Goal: Navigation & Orientation: Find specific page/section

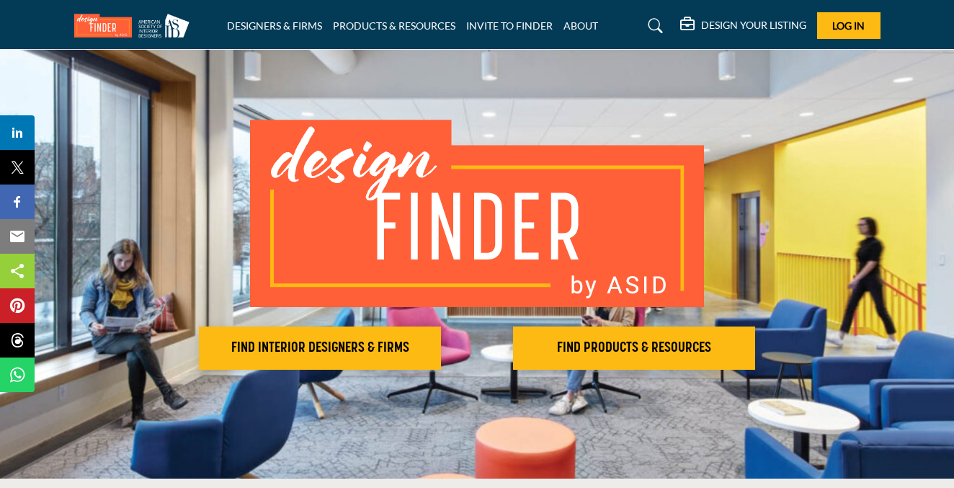
scroll to position [43, 0]
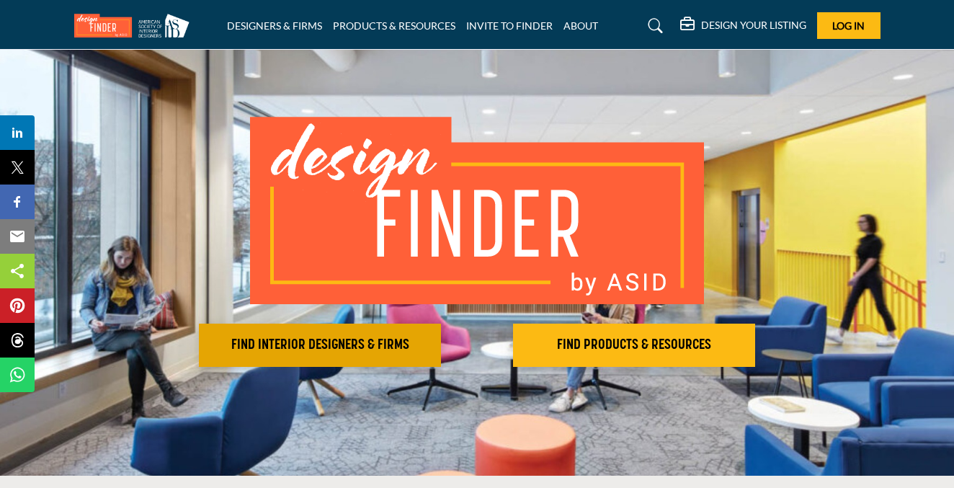
click at [409, 344] on h2 "FIND INTERIOR DESIGNERS & FIRMS" at bounding box center [319, 344] width 233 height 17
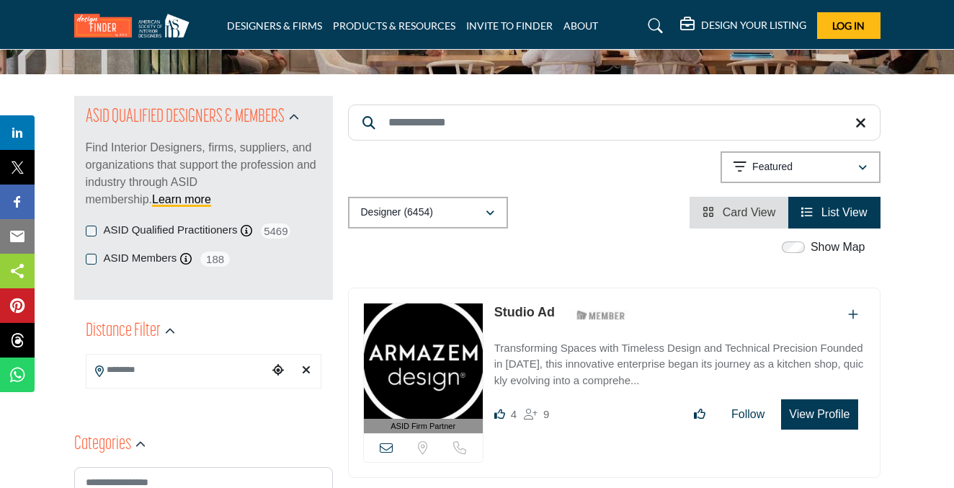
scroll to position [119, 0]
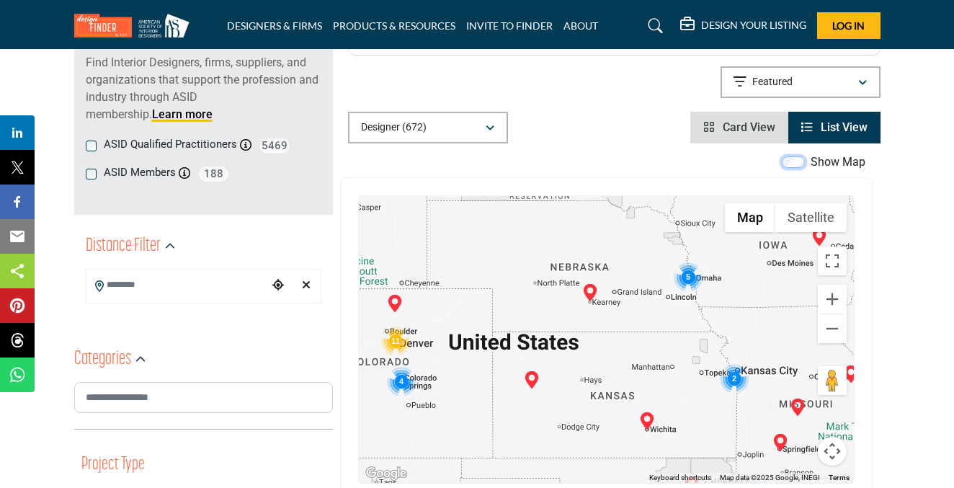
scroll to position [205, 0]
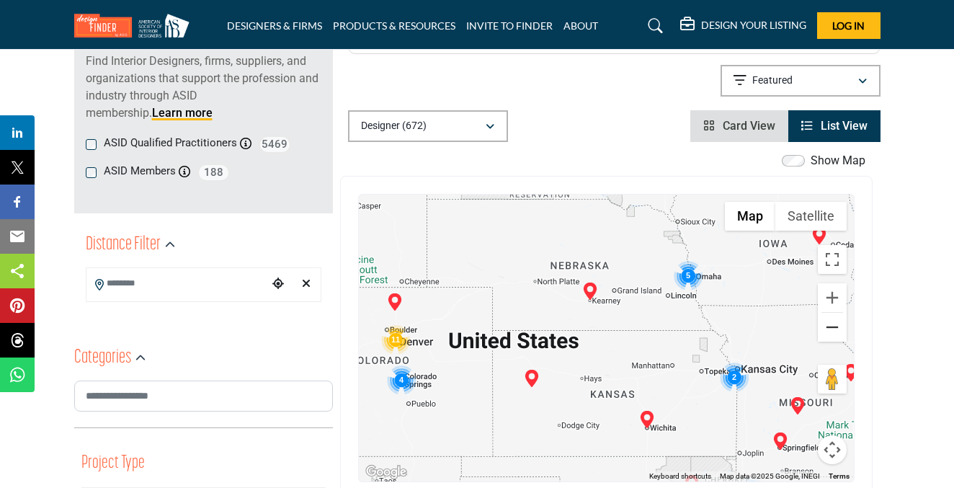
click at [827, 316] on button "Zoom out" at bounding box center [832, 327] width 29 height 29
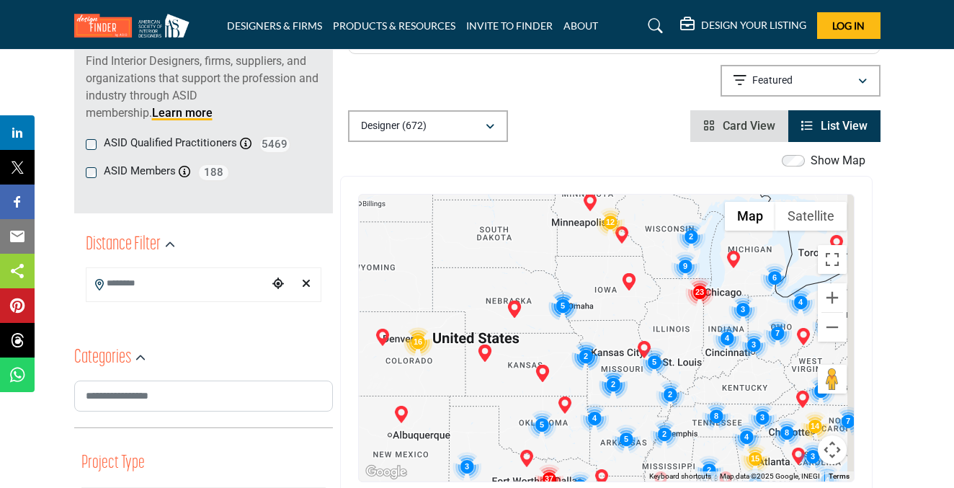
drag, startPoint x: 790, startPoint y: 362, endPoint x: 627, endPoint y: 352, distance: 163.1
click at [628, 352] on div at bounding box center [606, 338] width 495 height 287
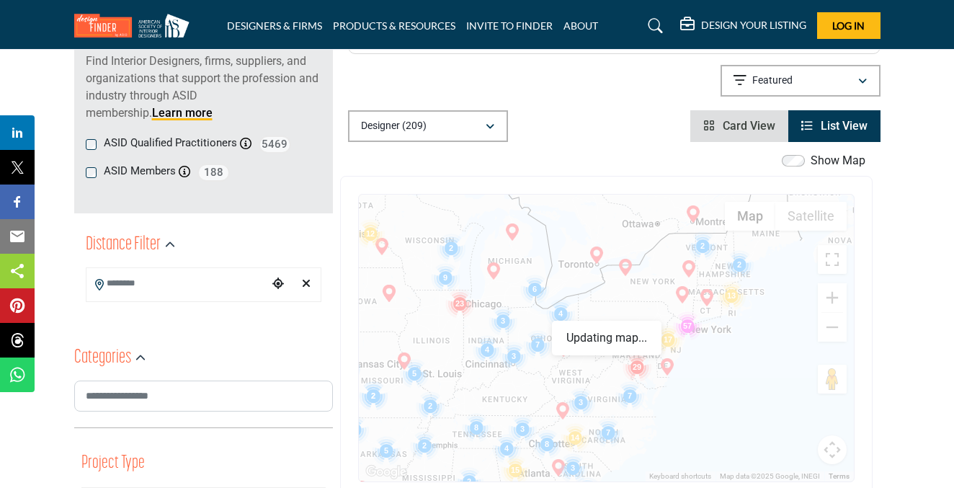
drag, startPoint x: 772, startPoint y: 327, endPoint x: 694, endPoint y: 367, distance: 87.3
click at [694, 367] on div at bounding box center [606, 338] width 495 height 287
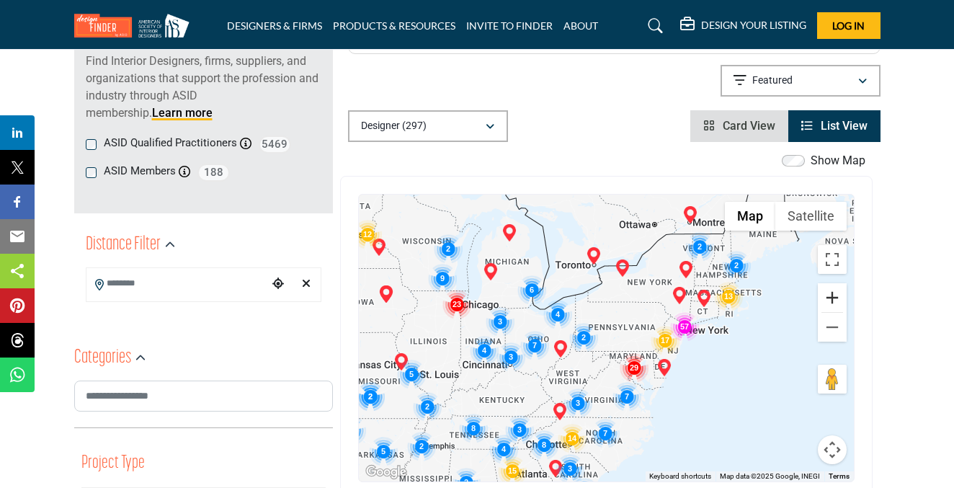
click at [831, 300] on button "Zoom in" at bounding box center [832, 297] width 29 height 29
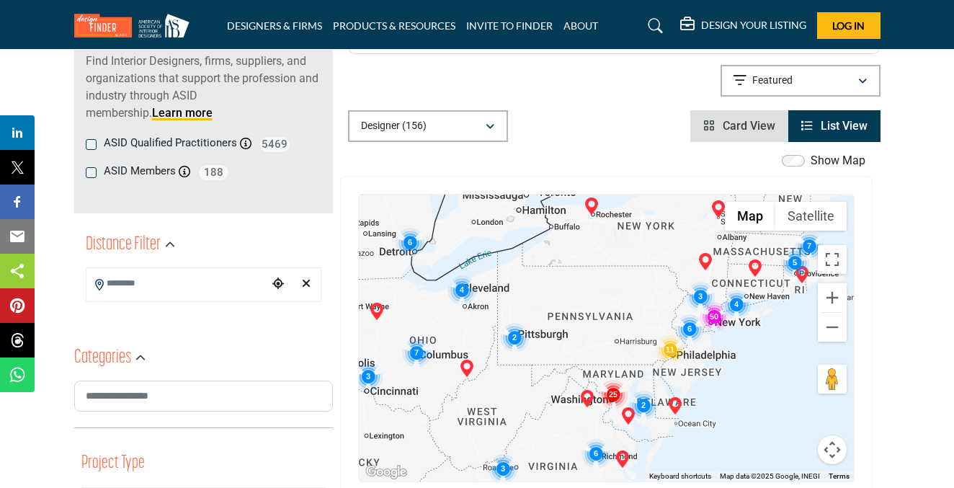
drag, startPoint x: 771, startPoint y: 335, endPoint x: 705, endPoint y: 336, distance: 66.3
click at [705, 336] on div at bounding box center [606, 338] width 495 height 287
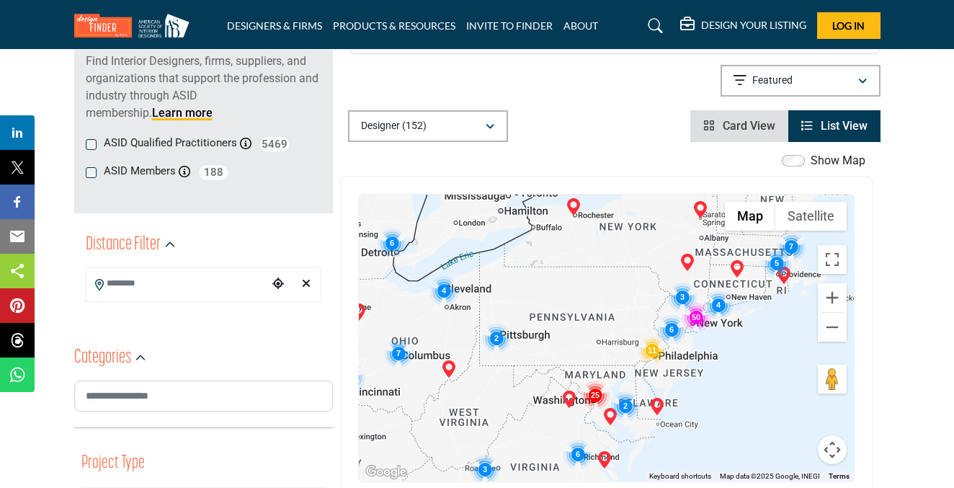
click at [697, 319] on img "Cluster of 50 locations (50 HQ, 0 Branches)\aClick to view companies" at bounding box center [695, 317] width 29 height 29
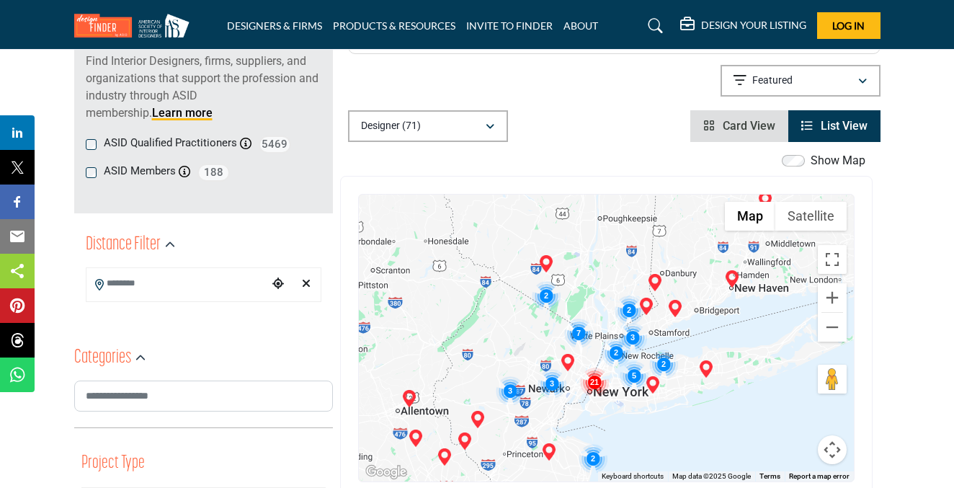
click at [596, 385] on img "Cluster of 21 locations (21 HQ, 0 Branches)\aClick to view companies" at bounding box center [594, 381] width 29 height 29
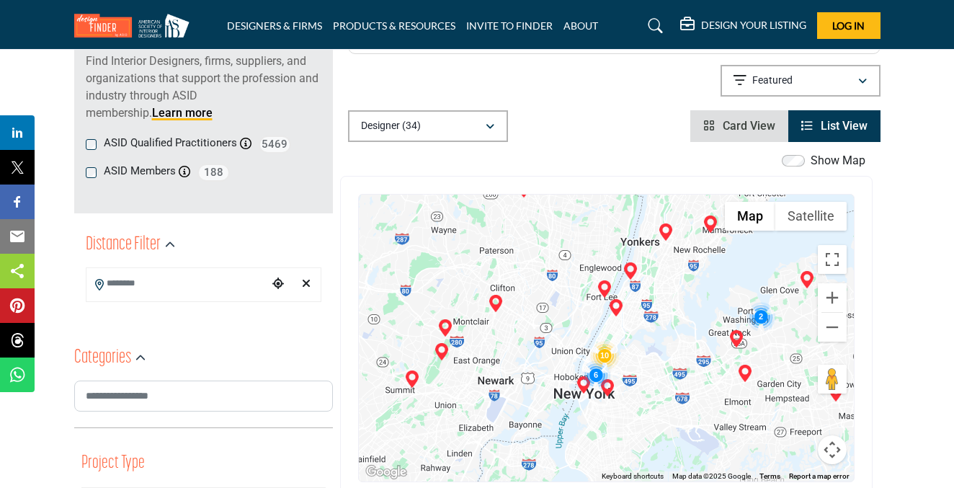
click at [607, 355] on img "Cluster of 10 locations (10 HQ, 0 Branches)\aClick to view companies" at bounding box center [604, 355] width 29 height 29
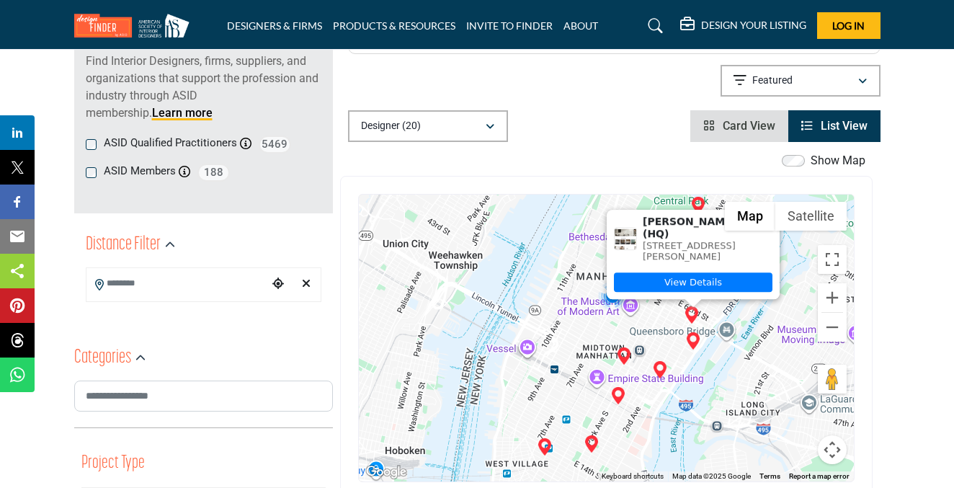
drag, startPoint x: 643, startPoint y: 452, endPoint x: 702, endPoint y: 357, distance: 111.0
click at [702, 357] on div "To navigate, press the arrow keys. Joseph Nacci - (HQ) 60 Sutton Pl S # SOUTH-1…" at bounding box center [606, 338] width 495 height 287
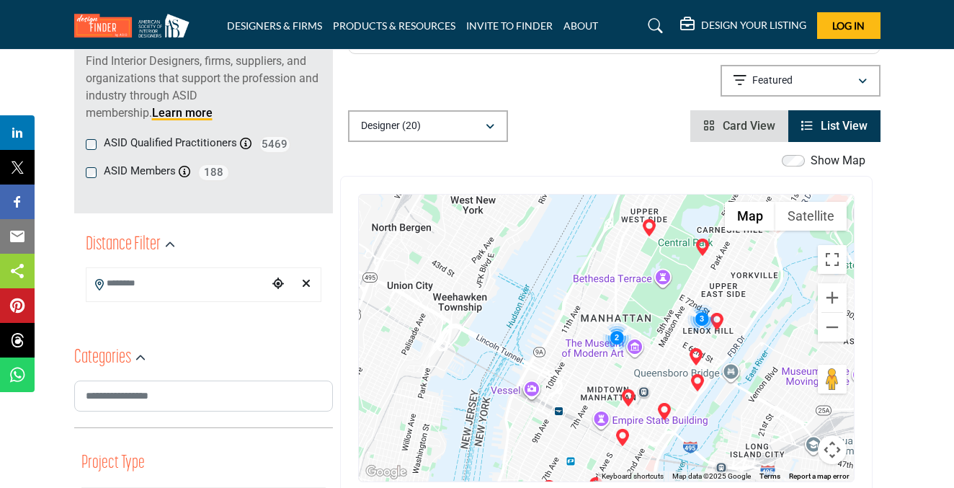
click at [702, 323] on img "Cluster of 3 locations (3 HQ, 0 Branches)\aClick to view companies" at bounding box center [701, 318] width 29 height 29
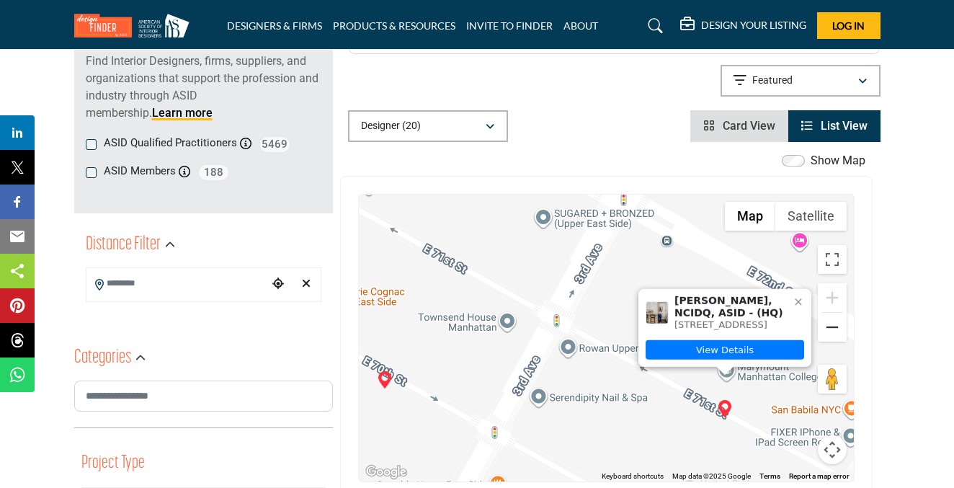
click at [837, 325] on button "Zoom out" at bounding box center [832, 327] width 29 height 29
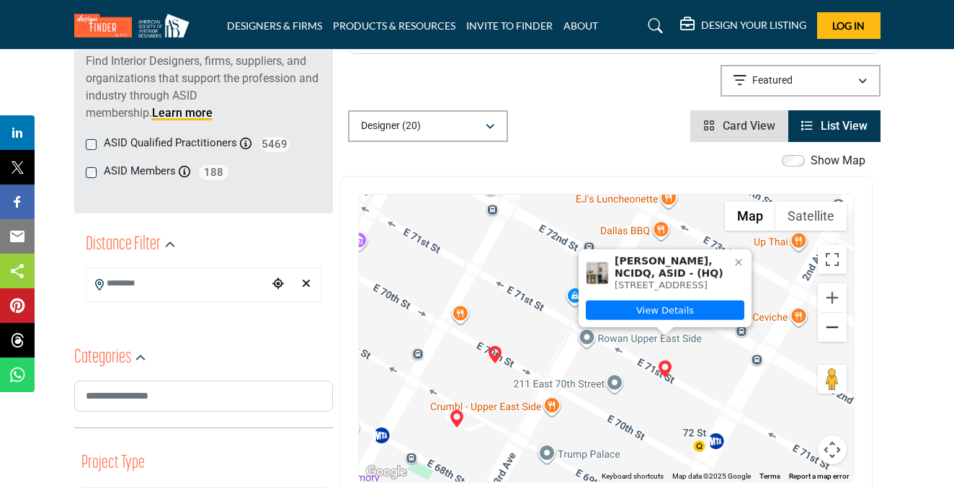
click at [837, 324] on button "Zoom out" at bounding box center [832, 327] width 29 height 29
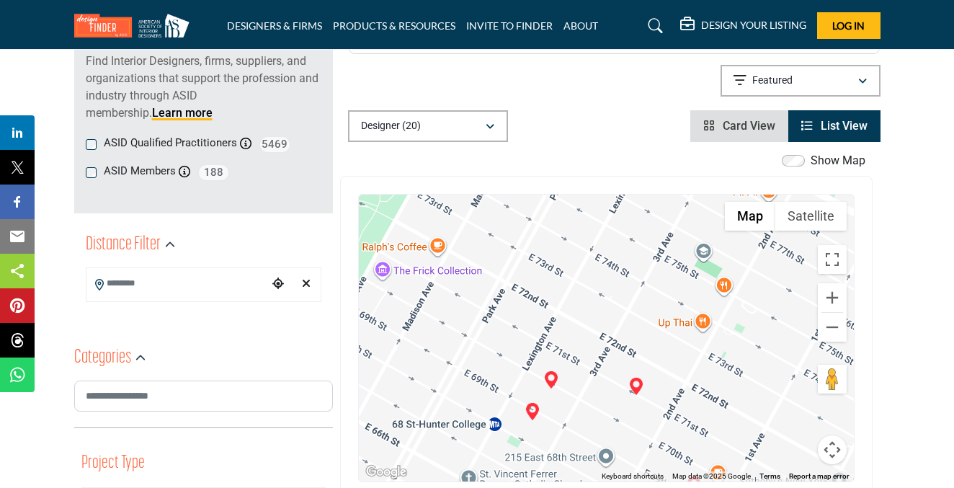
click at [214, 284] on input "Search Location" at bounding box center [177, 283] width 182 height 28
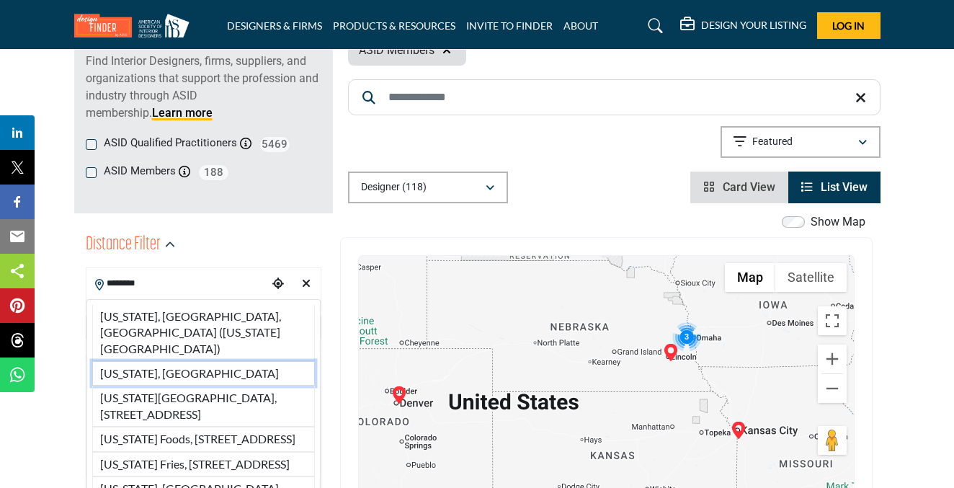
click at [205, 361] on li "New York, USA" at bounding box center [203, 373] width 223 height 24
type input "**********"
type input "***"
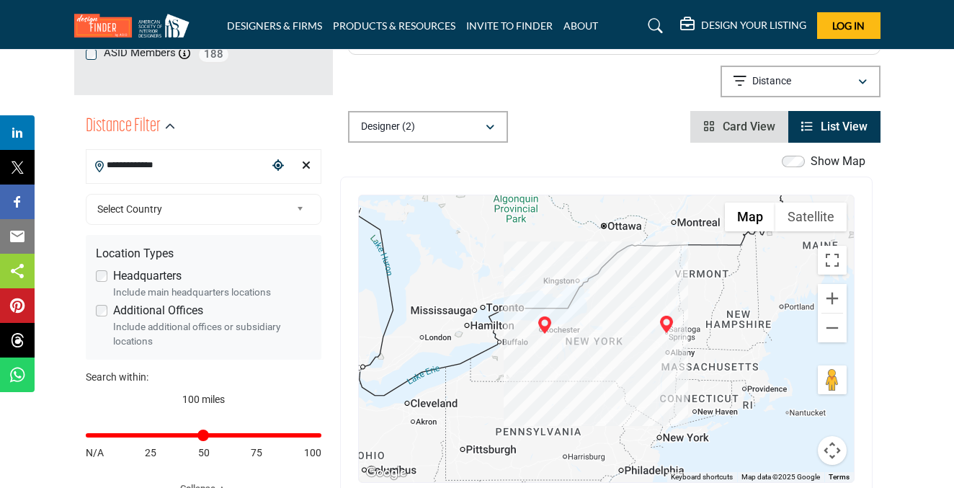
scroll to position [331, 0]
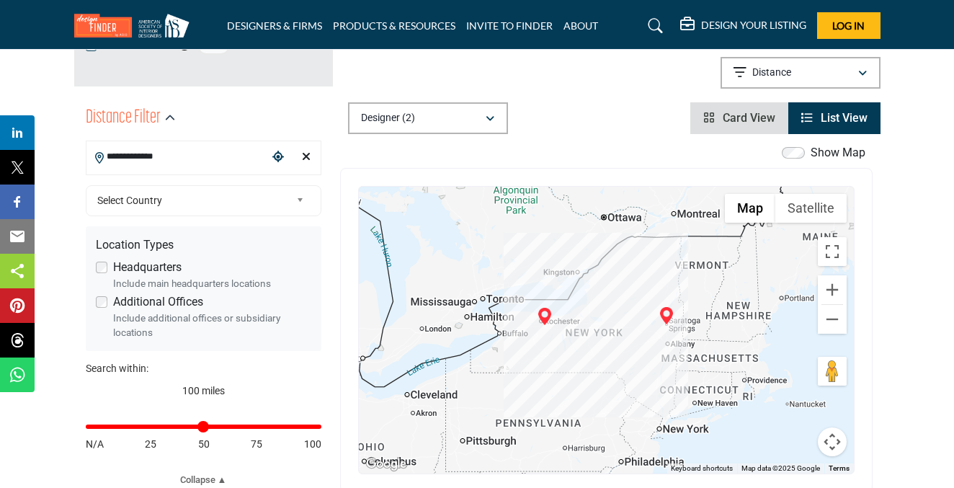
click at [814, 111] on link "List View" at bounding box center [834, 118] width 66 height 14
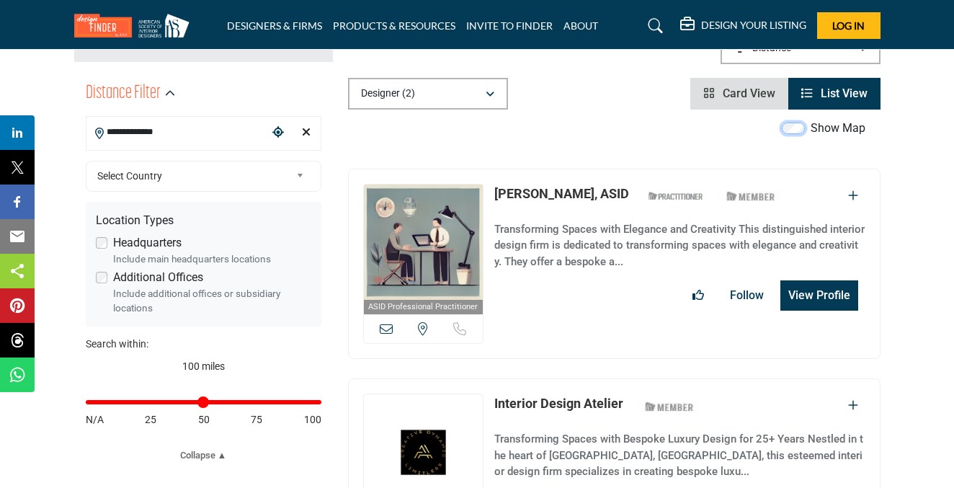
scroll to position [308, 0]
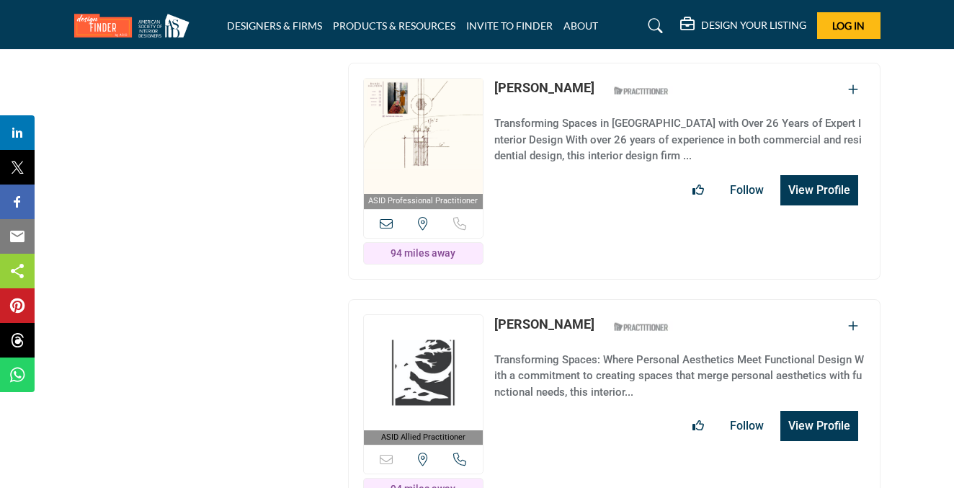
scroll to position [4393, 0]
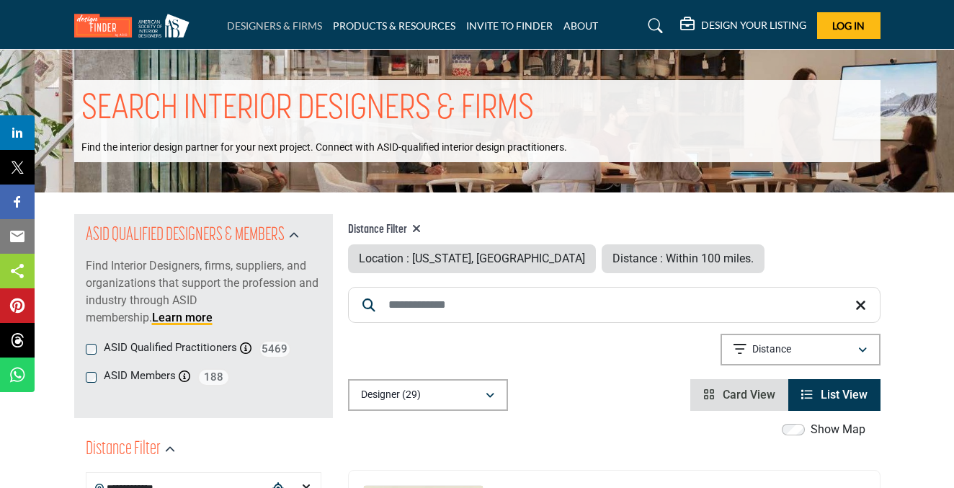
click at [309, 27] on link "DESIGNERS & FIRMS" at bounding box center [274, 25] width 95 height 12
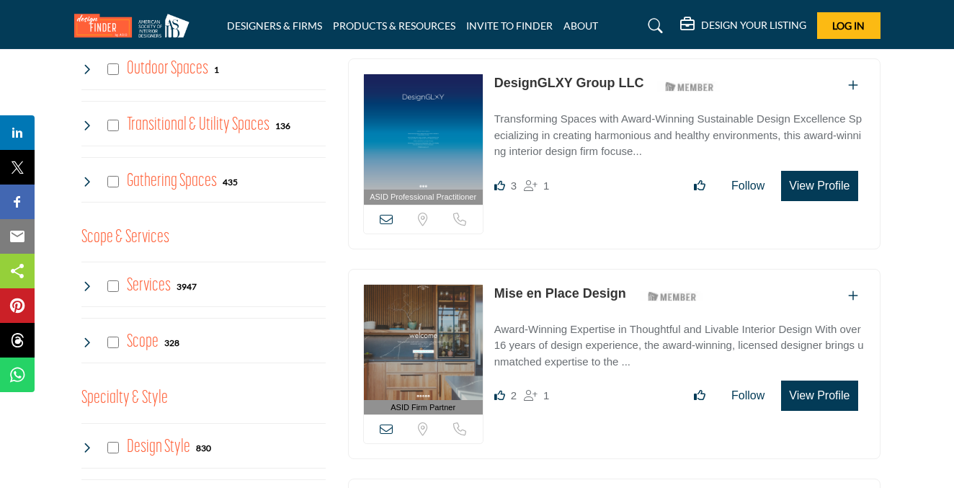
scroll to position [983, 0]
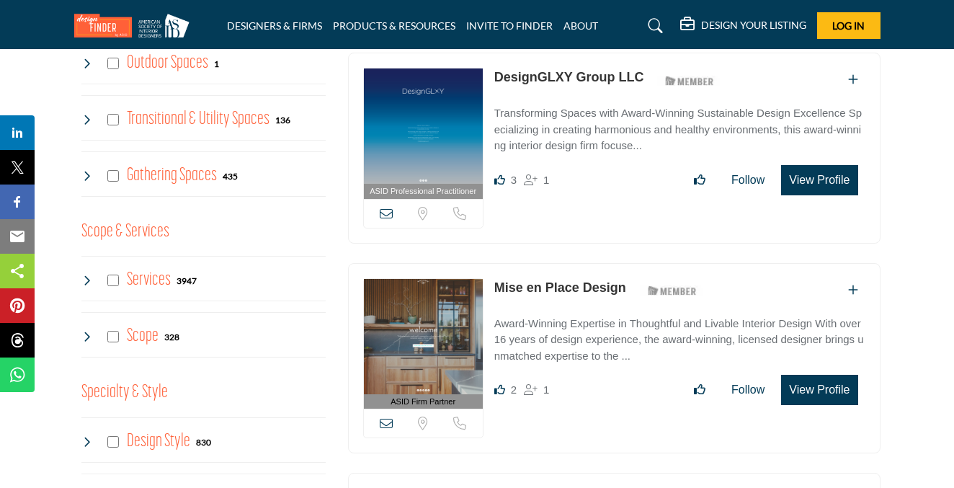
click at [87, 280] on icon at bounding box center [87, 280] width 12 height 12
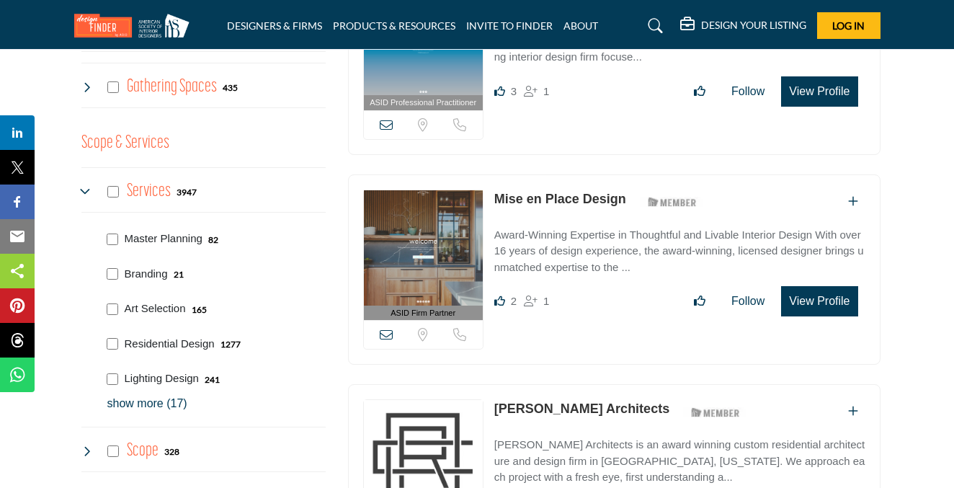
scroll to position [1096, 0]
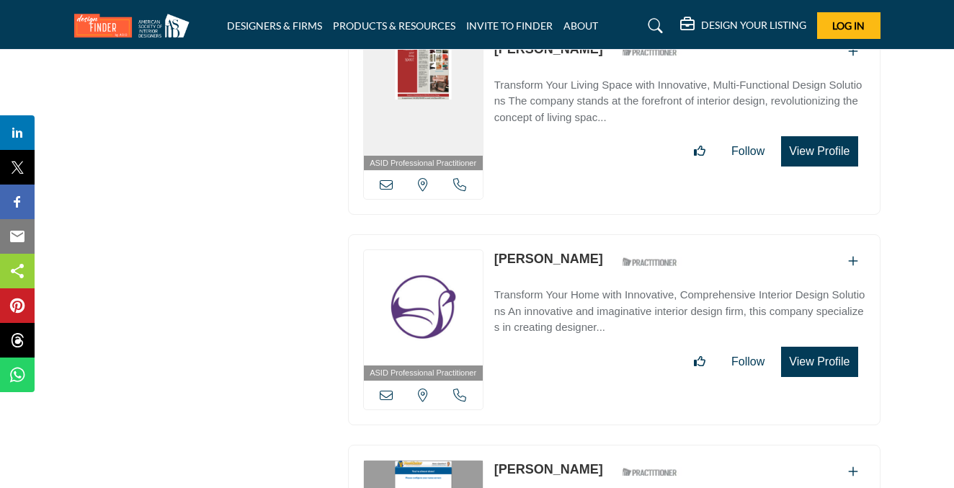
scroll to position [3712, 0]
